Goal: Task Accomplishment & Management: Complete application form

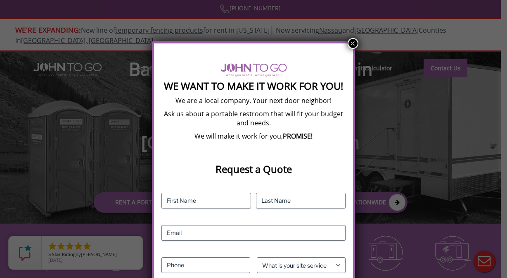
click at [352, 43] on button "×" at bounding box center [353, 43] width 11 height 11
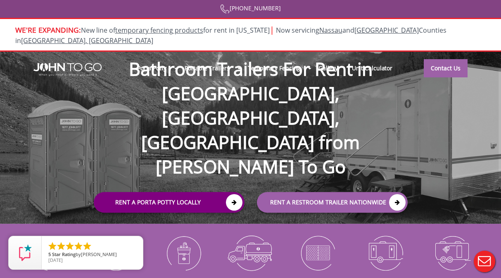
click at [167, 192] on link "Rent a Porta Potty Locally" at bounding box center [169, 202] width 151 height 21
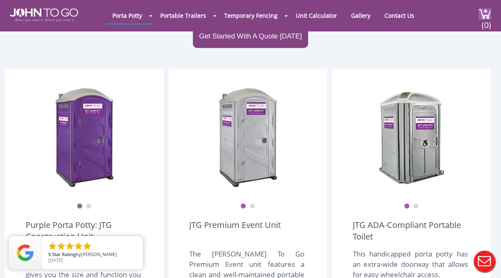
scroll to position [52, 0]
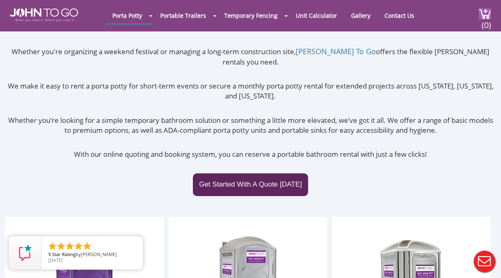
click at [250, 173] on link "Get Started With A Quote [DATE]" at bounding box center [250, 184] width 115 height 22
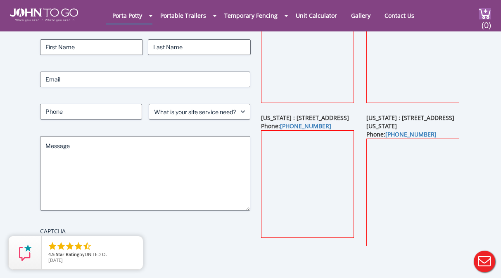
scroll to position [47, 0]
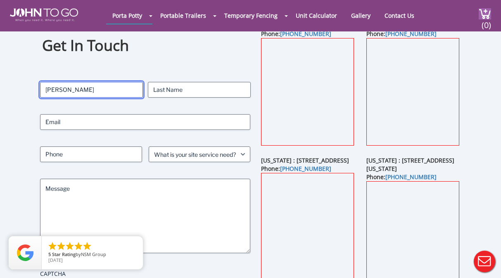
type input "Eric"
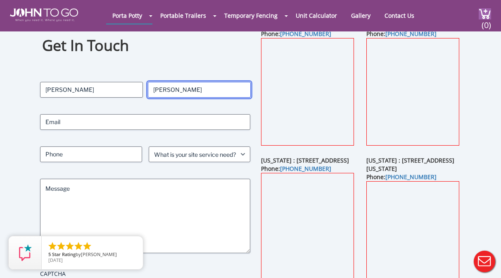
type input "Epstein"
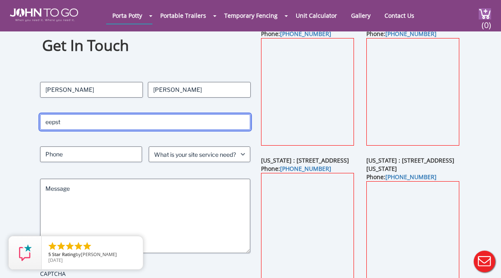
type input "eepste"
type input "eepstein@globalimpactpro.com"
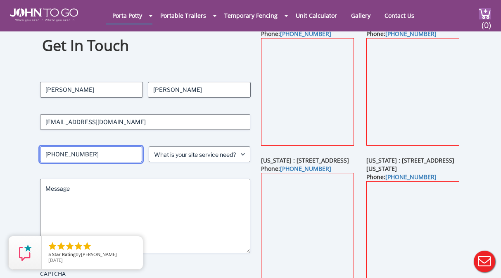
type input "212-989-1111 x101"
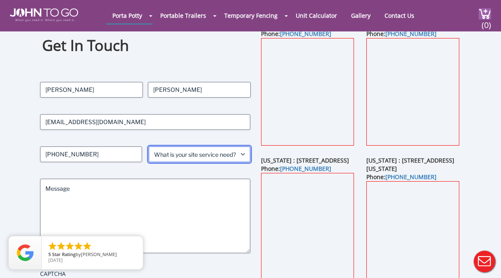
select select "Event"
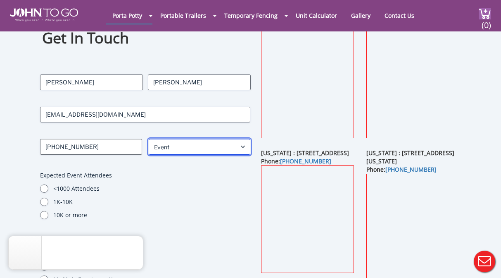
scroll to position [107, 0]
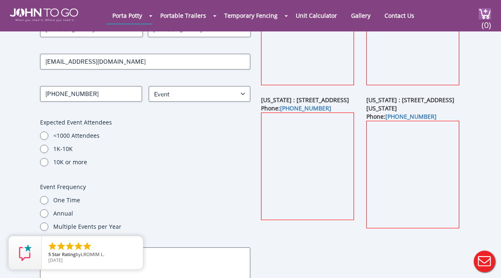
click at [43, 136] on input "<1000 Attendees" at bounding box center [44, 135] width 8 height 8
radio input "true"
click at [44, 198] on input "One Time" at bounding box center [44, 200] width 8 height 8
radio input "true"
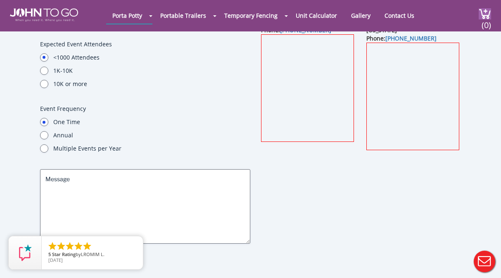
scroll to position [264, 0]
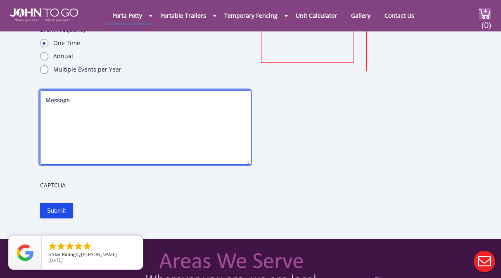
click at [138, 105] on textarea "Message" at bounding box center [145, 127] width 211 height 74
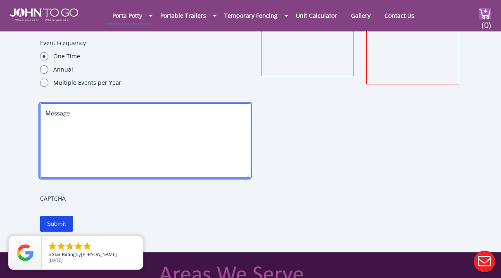
scroll to position [214, 0]
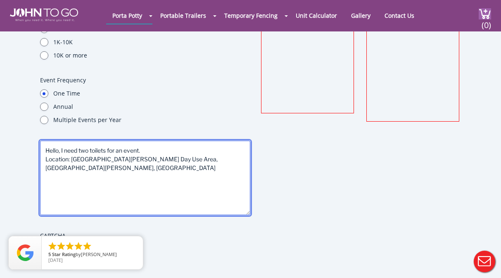
click at [211, 147] on textarea "Hello, I need two toilets for an event. Location: Blackwells Mills Park Day Use…" at bounding box center [145, 177] width 211 height 74
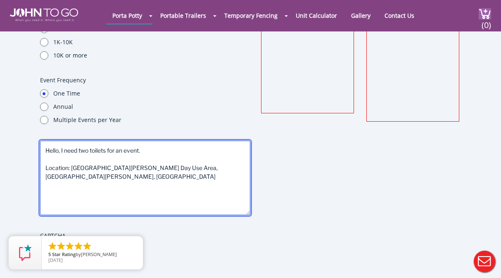
click at [170, 189] on textarea "Hello, I need two toilets for an event. Location: Blackwells Mills Park Day Use…" at bounding box center [145, 177] width 211 height 74
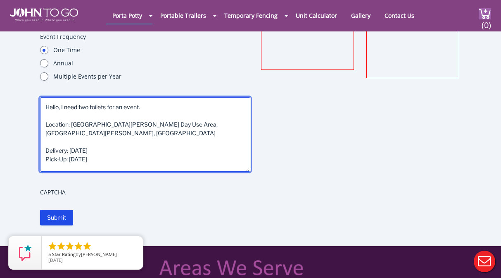
scroll to position [290, 0]
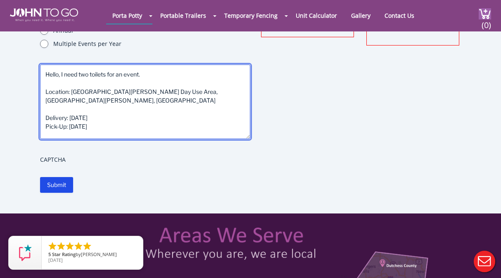
click at [87, 73] on textarea "Hello, I need two toilets for an event. Location: Blackwells Mills Park Day Use…" at bounding box center [145, 101] width 211 height 74
drag, startPoint x: 90, startPoint y: 74, endPoint x: 102, endPoint y: 72, distance: 11.8
click at [90, 74] on textarea "Hello, I need two toilets for an event. Location: Blackwells Mills Park Day Use…" at bounding box center [145, 101] width 211 height 74
click at [162, 119] on textarea "Hello, I need two standard toilets for an event. Location: Blackwells Mills Par…" at bounding box center [145, 101] width 211 height 74
click at [162, 124] on textarea "Hello, I need two standard toilets for an event. Location: Blackwells Mills Par…" at bounding box center [145, 101] width 211 height 74
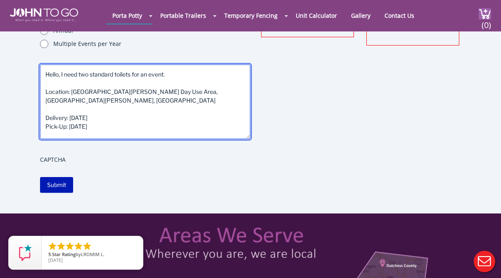
type textarea "Hello, I need two standard toilets for an event. Location: Blackwells Mills Par…"
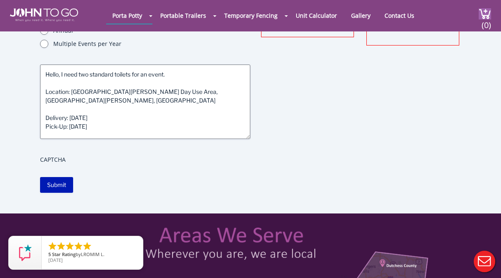
click at [51, 185] on input "Submit" at bounding box center [56, 185] width 33 height 16
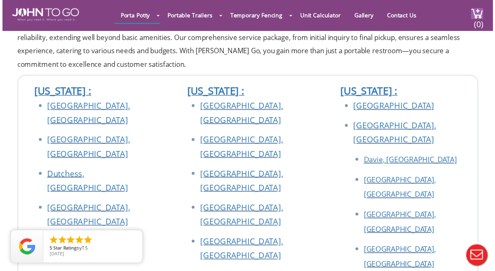
scroll to position [269, 0]
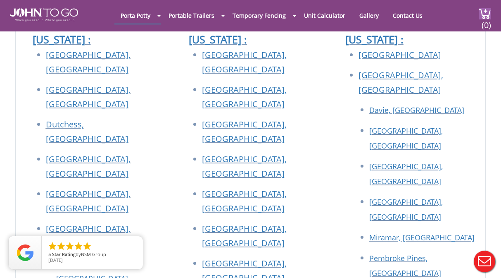
click at [475, 194] on li "[GEOGRAPHIC_DATA], [GEOGRAPHIC_DATA]" at bounding box center [423, 212] width 108 height 36
